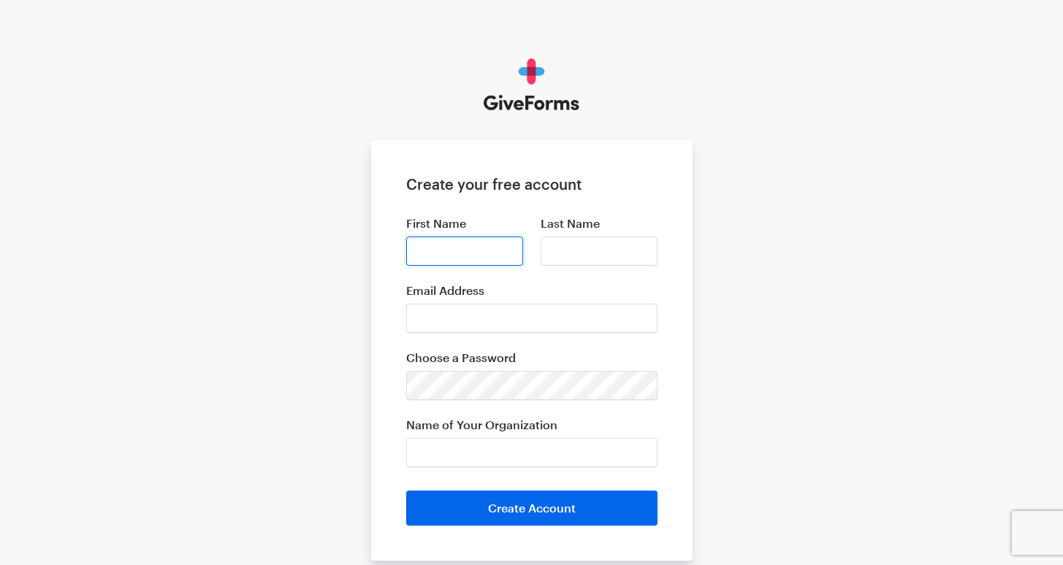
click at [466, 259] on input "First Name" at bounding box center [464, 251] width 117 height 29
type input "Reid"
click at [576, 259] on input "Last Name" at bounding box center [598, 251] width 117 height 29
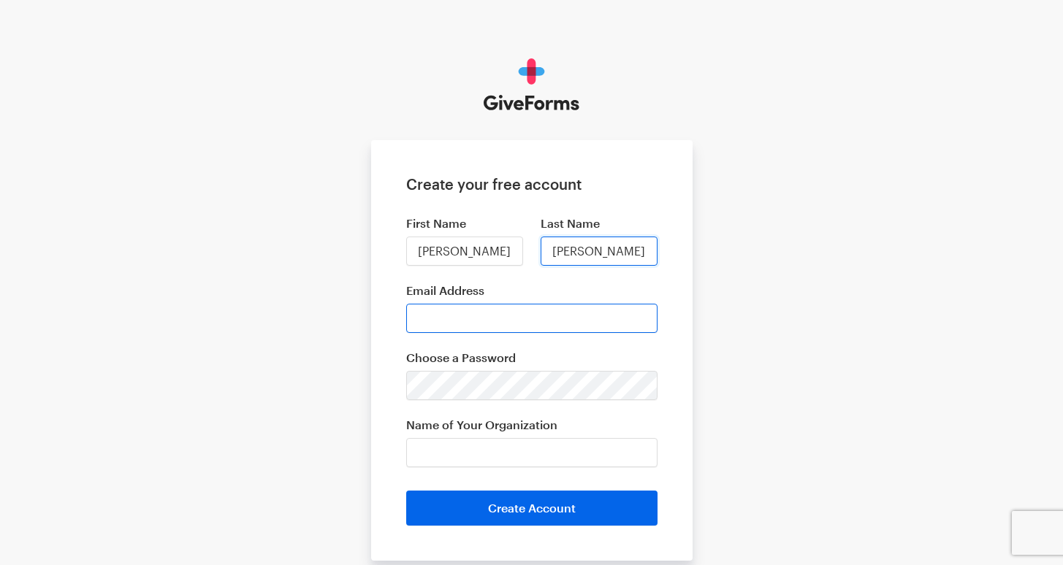
type input "Miller"
click at [510, 326] on input "Email Address" at bounding box center [531, 318] width 251 height 29
type input "de_la_"
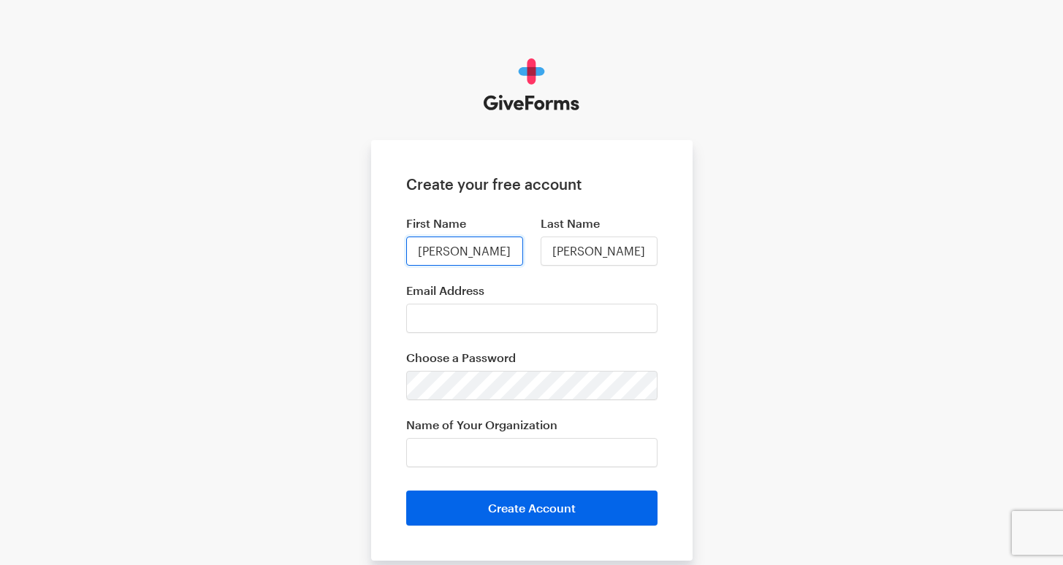
click at [444, 265] on input "Reid" at bounding box center [464, 251] width 117 height 29
type input "[PERSON_NAME]"
click at [589, 253] on input "Miller" at bounding box center [598, 251] width 117 height 29
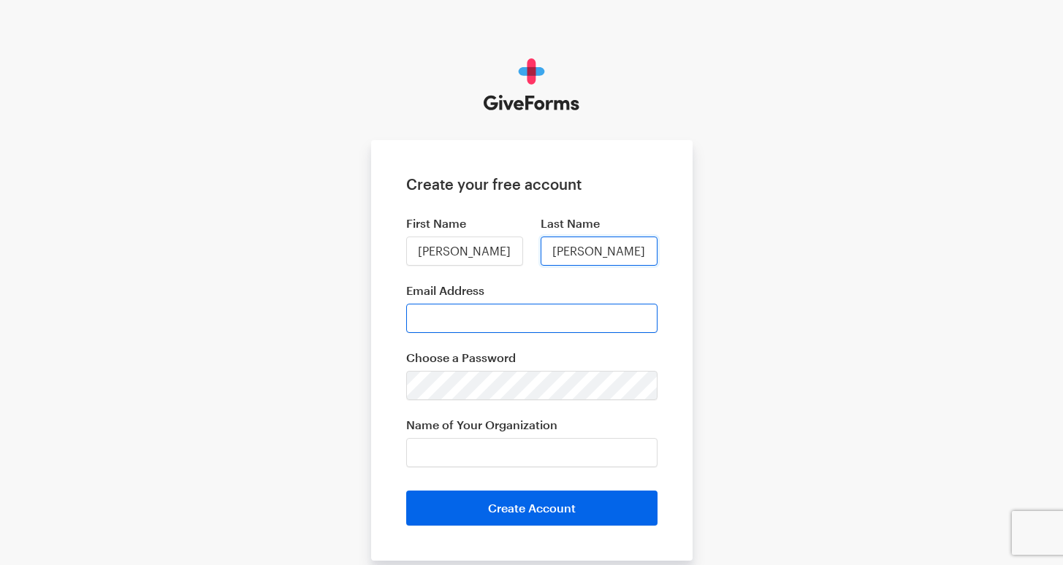
type input "[PERSON_NAME]"
click at [517, 318] on input "Email Address" at bounding box center [531, 318] width 251 height 29
type input "[EMAIL_ADDRESS][DOMAIN_NAME]"
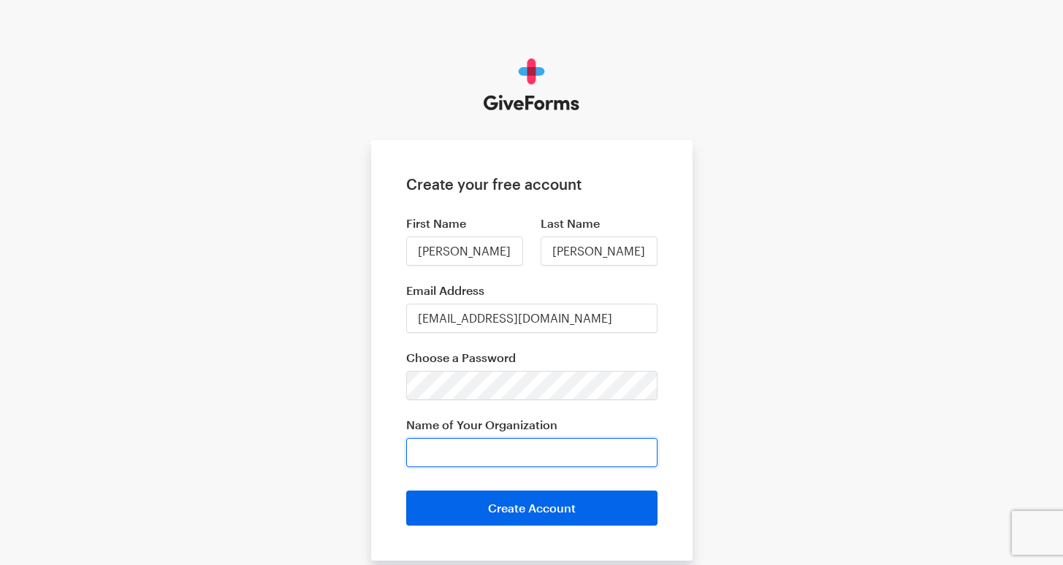
click at [475, 446] on input "Name of Your Organization" at bounding box center [531, 452] width 251 height 29
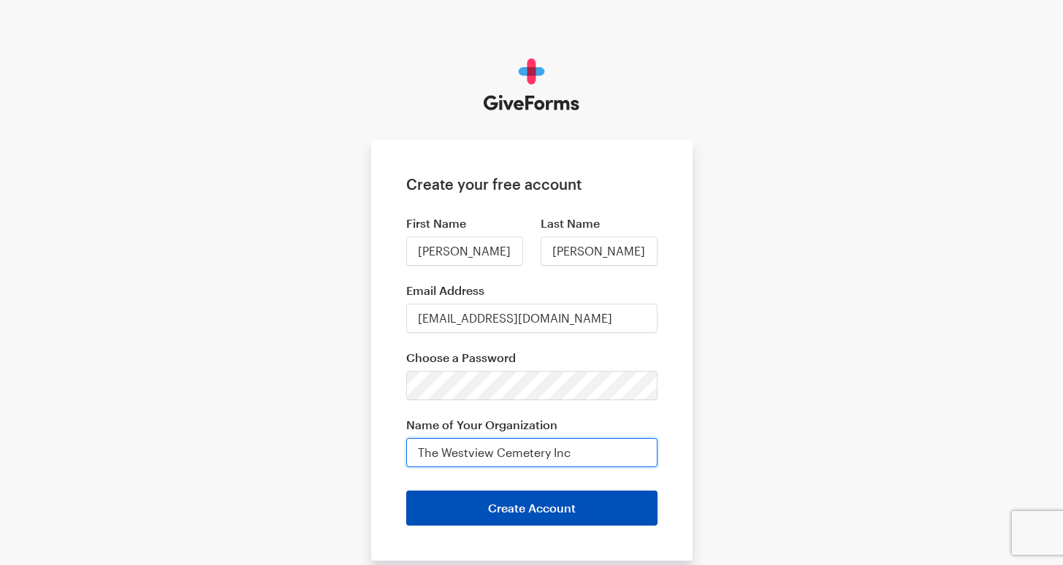
type input "The Westview Cemetery Inc"
click at [556, 502] on button "Create Account" at bounding box center [531, 508] width 251 height 35
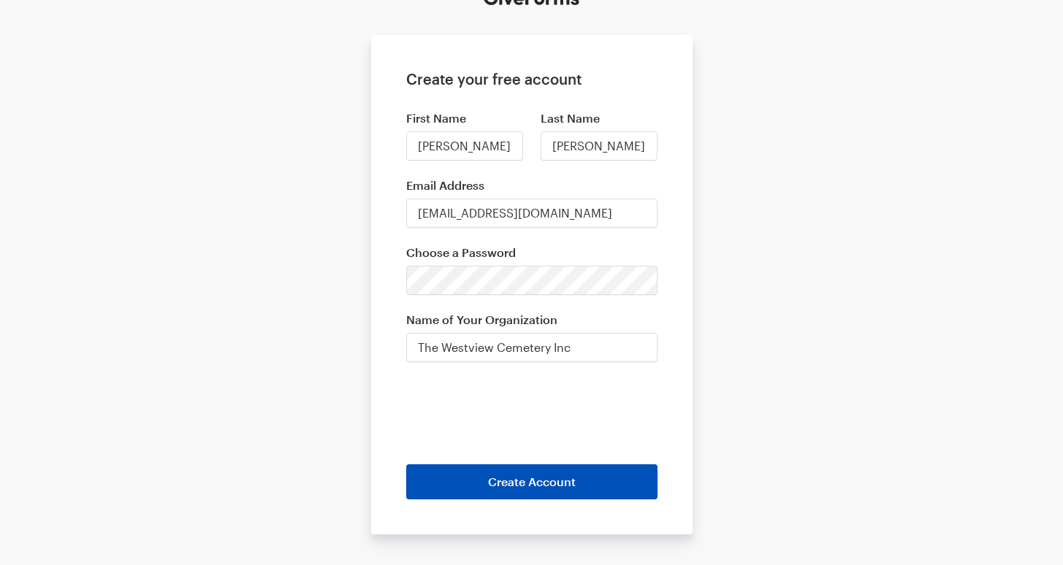
scroll to position [139, 0]
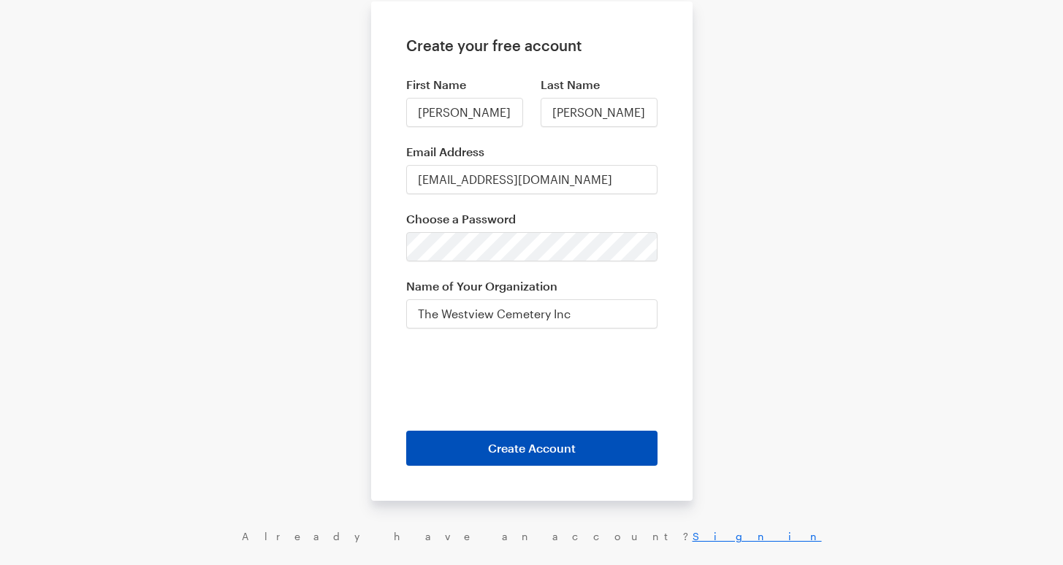
click at [516, 438] on button "Create Account" at bounding box center [531, 448] width 251 height 35
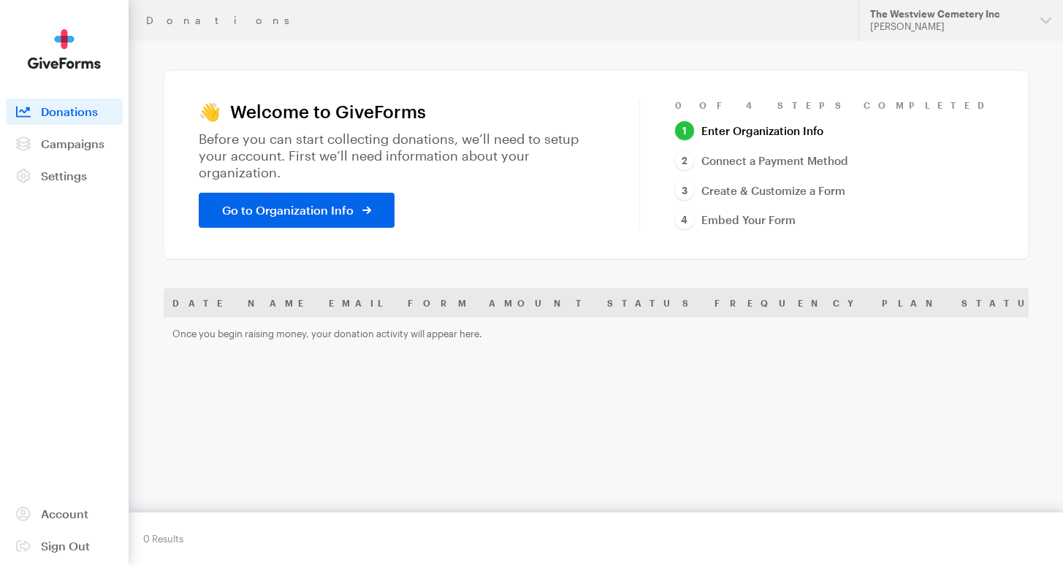
drag, startPoint x: 884, startPoint y: 132, endPoint x: 884, endPoint y: 148, distance: 15.3
click at [823, 132] on link "Enter Organization Info" at bounding box center [749, 131] width 148 height 20
click at [852, 174] on ol "Enter Organization Info Connect a Payment Method Create & Customize a Form Embe…" at bounding box center [816, 175] width 283 height 109
click at [848, 161] on link "Connect a Payment Method" at bounding box center [761, 161] width 173 height 20
